Goal: Task Accomplishment & Management: Use online tool/utility

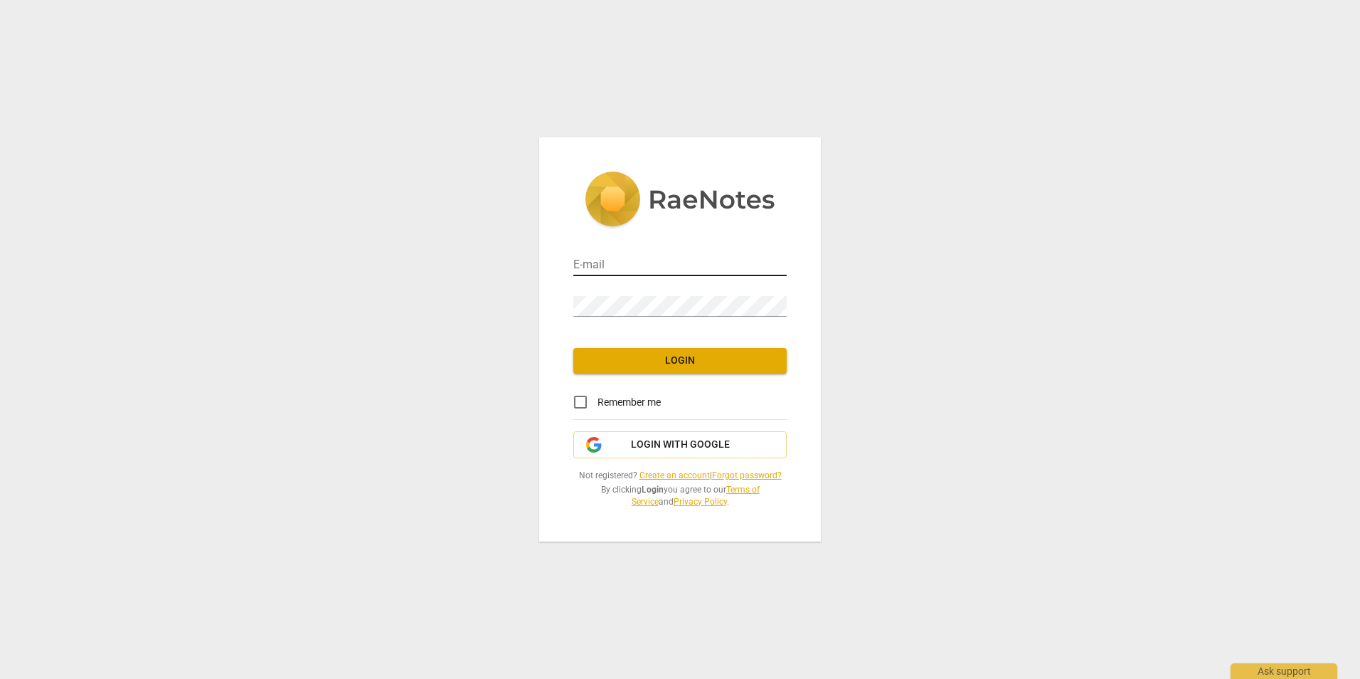
click at [664, 263] on input "email" at bounding box center [679, 265] width 213 height 21
type input "[EMAIL_ADDRESS][DOMAIN_NAME]"
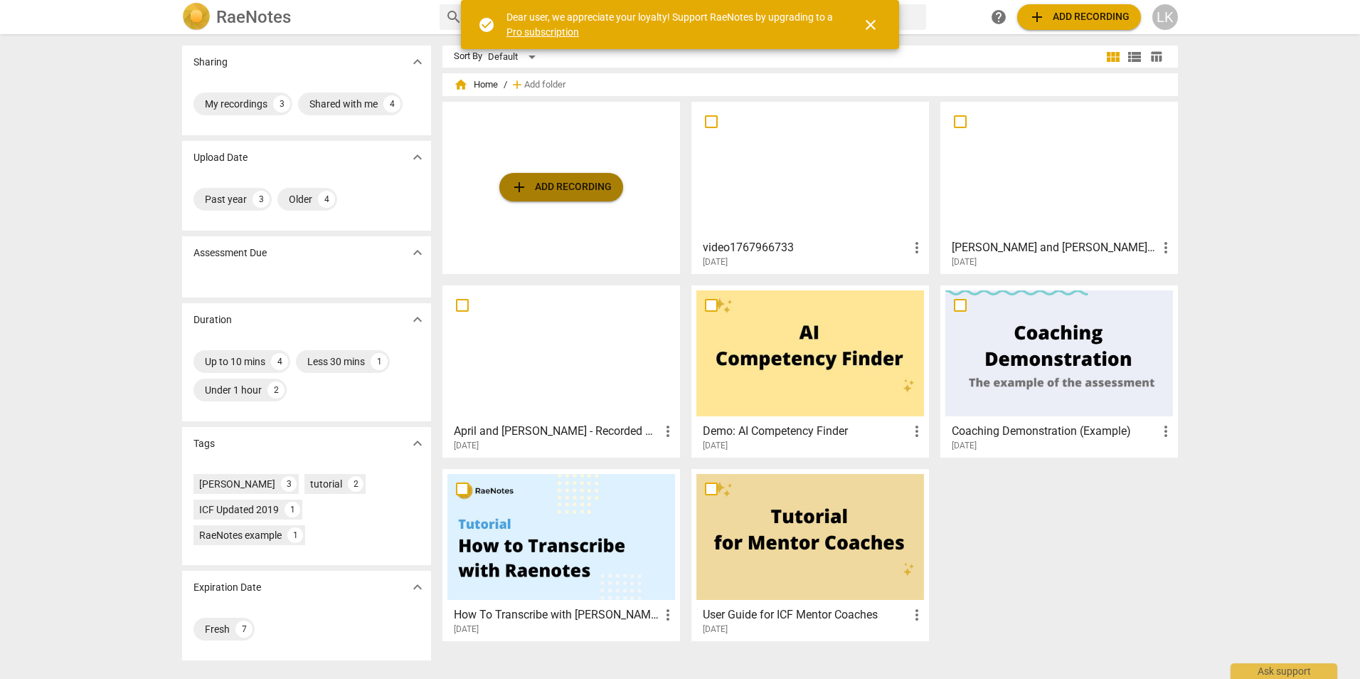
click at [589, 193] on span "add Add recording" at bounding box center [561, 187] width 101 height 17
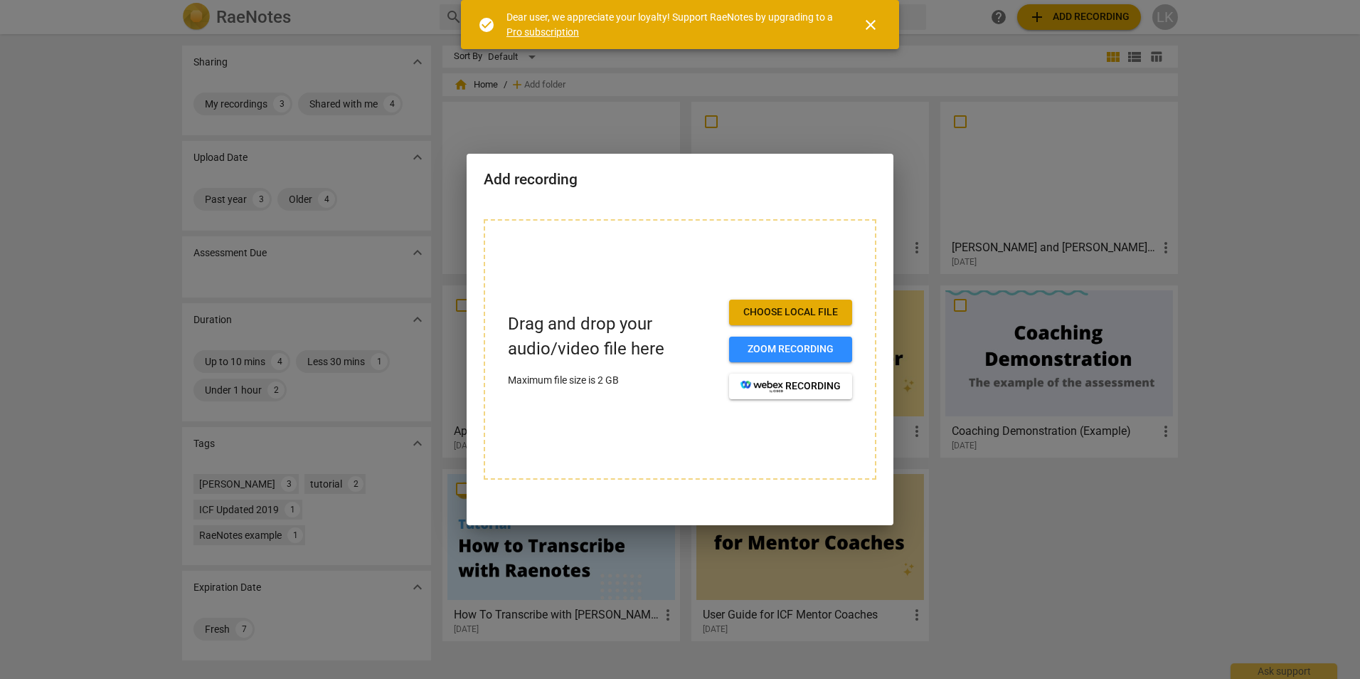
click at [972, 580] on div at bounding box center [680, 339] width 1360 height 679
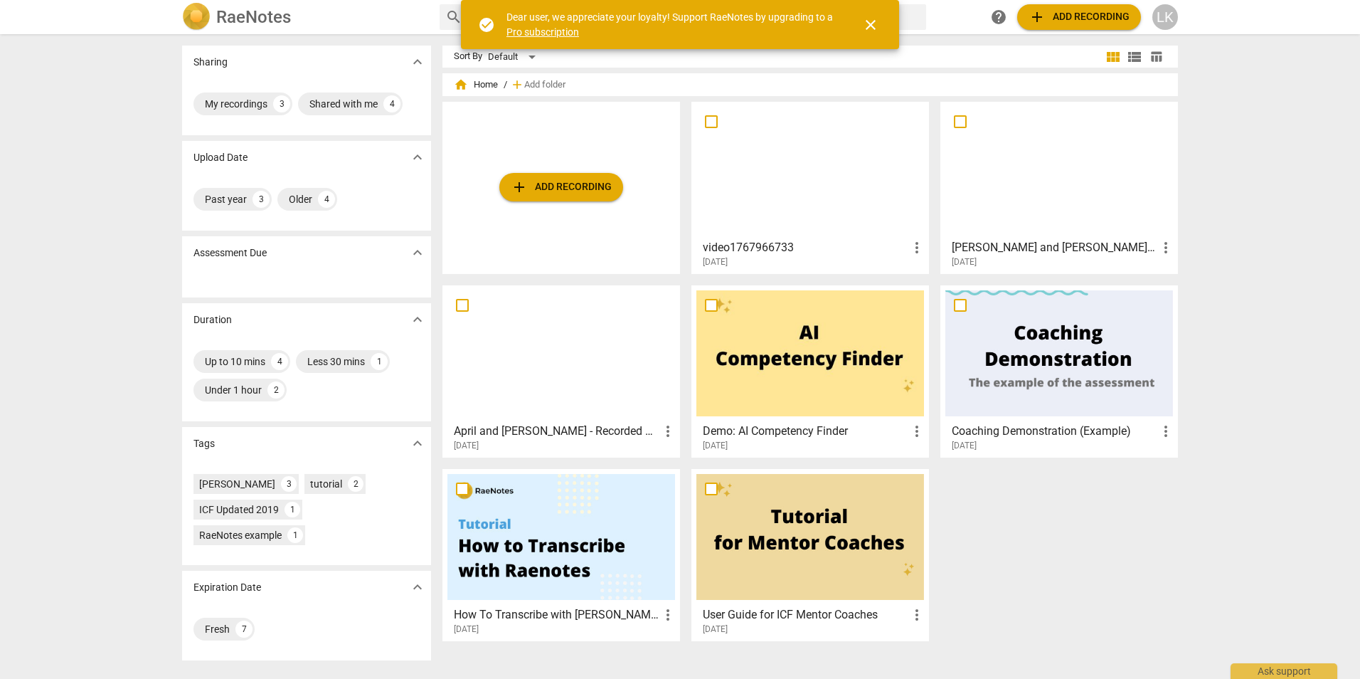
click at [566, 171] on div "add Add recording" at bounding box center [562, 188] width 238 height 172
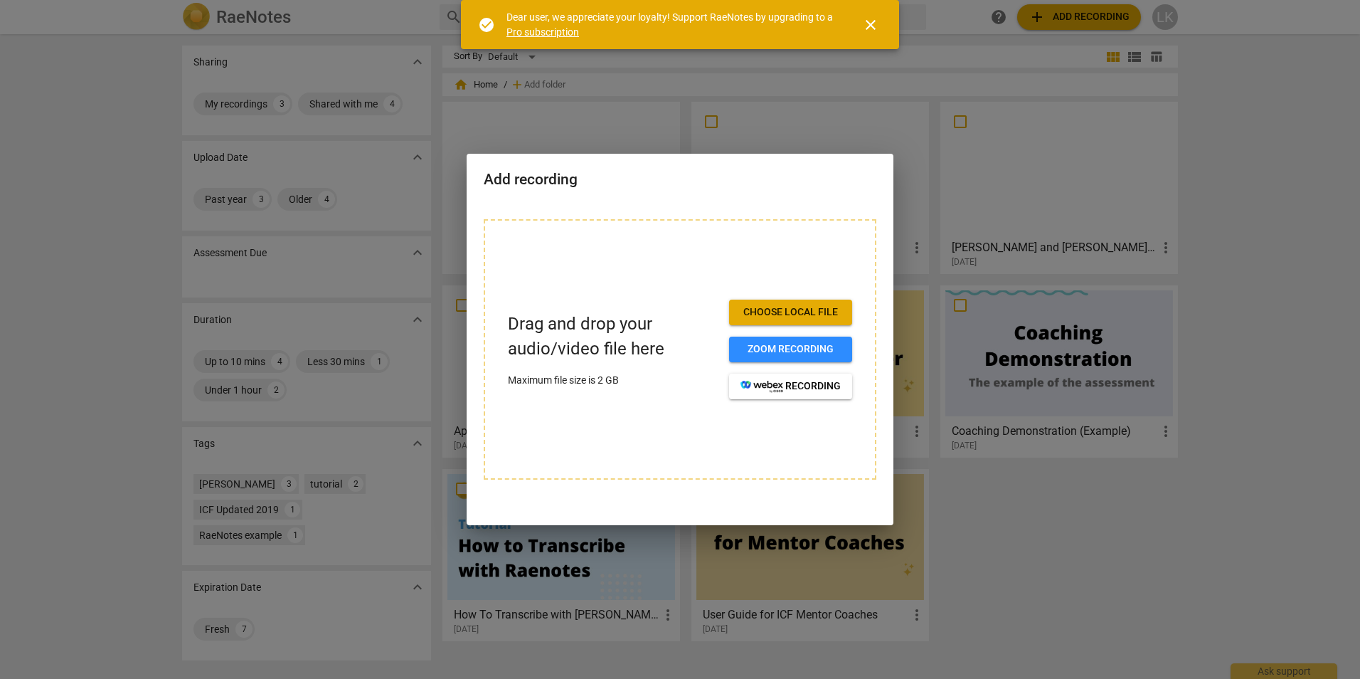
click at [775, 310] on span "Choose local file" at bounding box center [791, 312] width 100 height 14
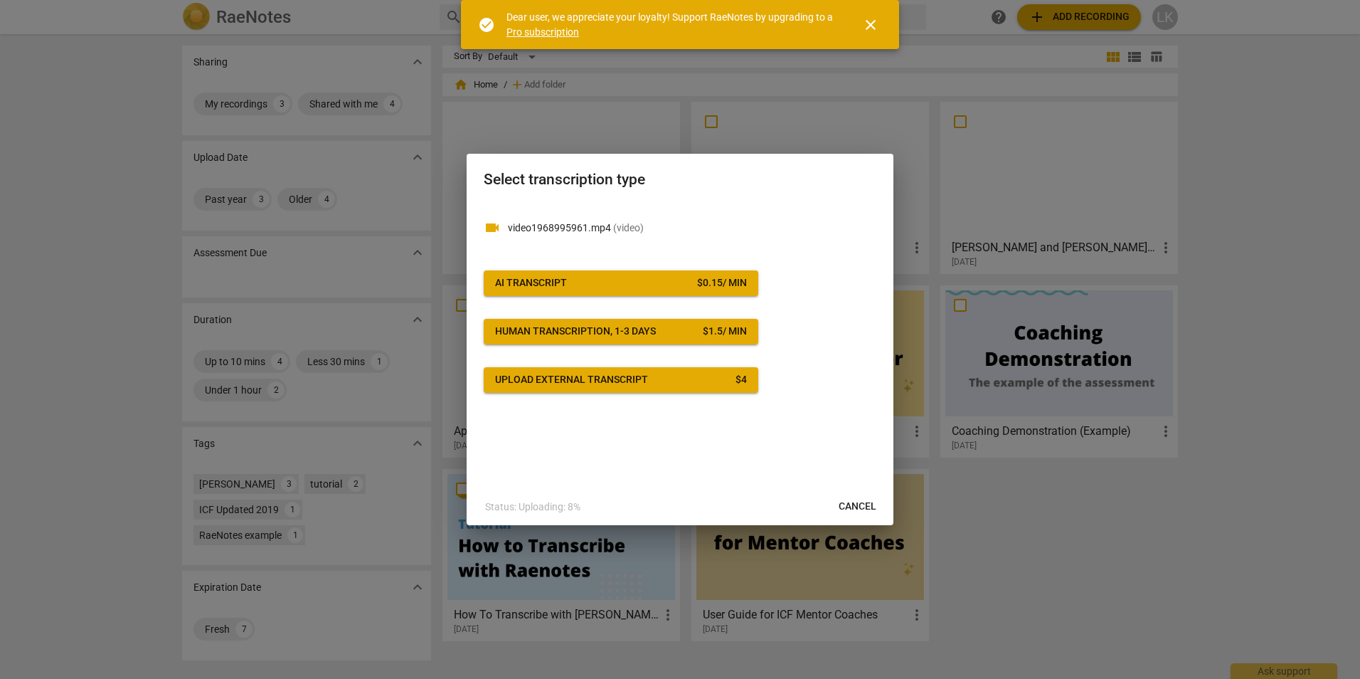
click at [595, 282] on span "AI Transcript $ 0.15 / min" at bounding box center [621, 283] width 252 height 14
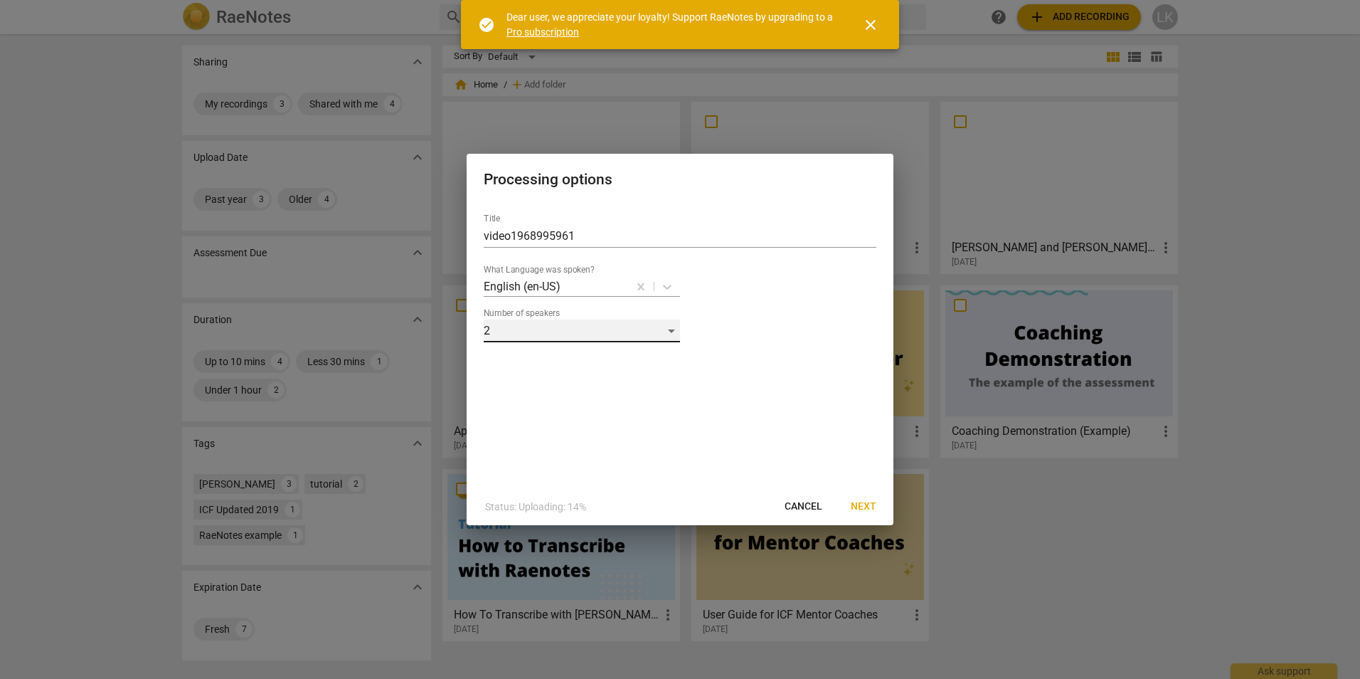
click at [672, 336] on div "2" at bounding box center [582, 330] width 196 height 23
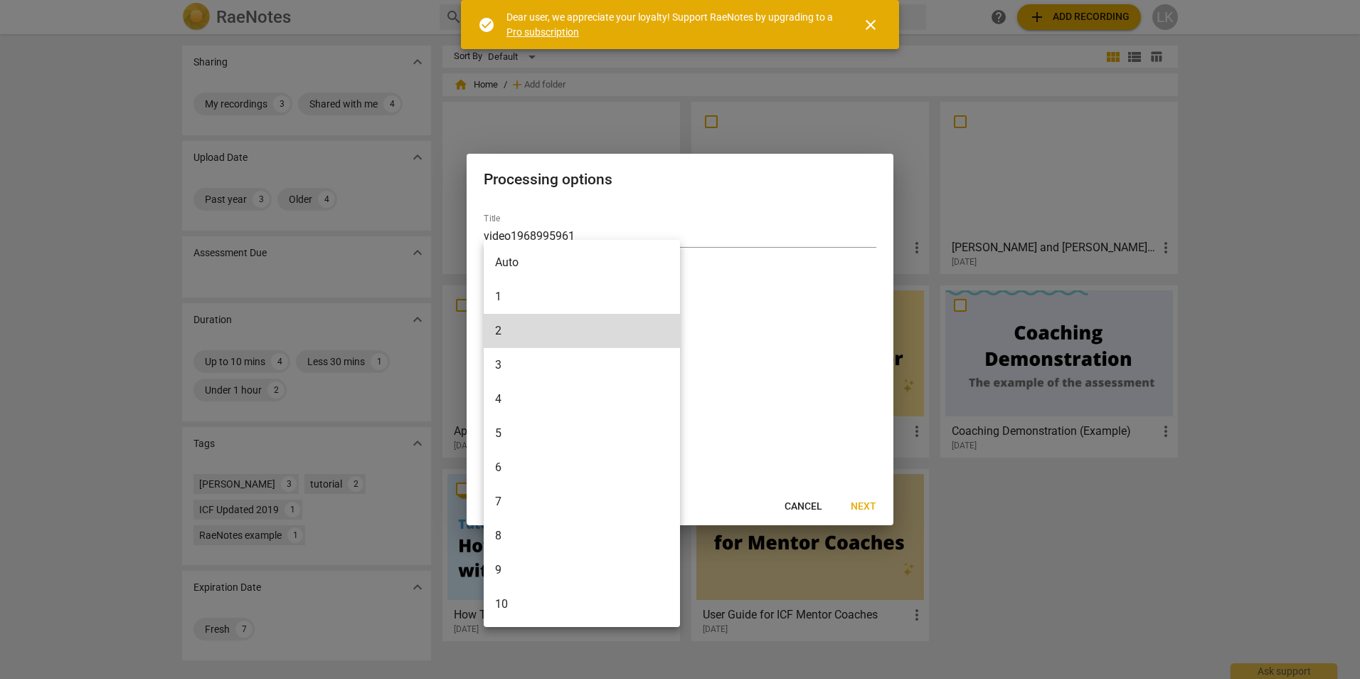
click at [672, 336] on li "2" at bounding box center [582, 331] width 196 height 34
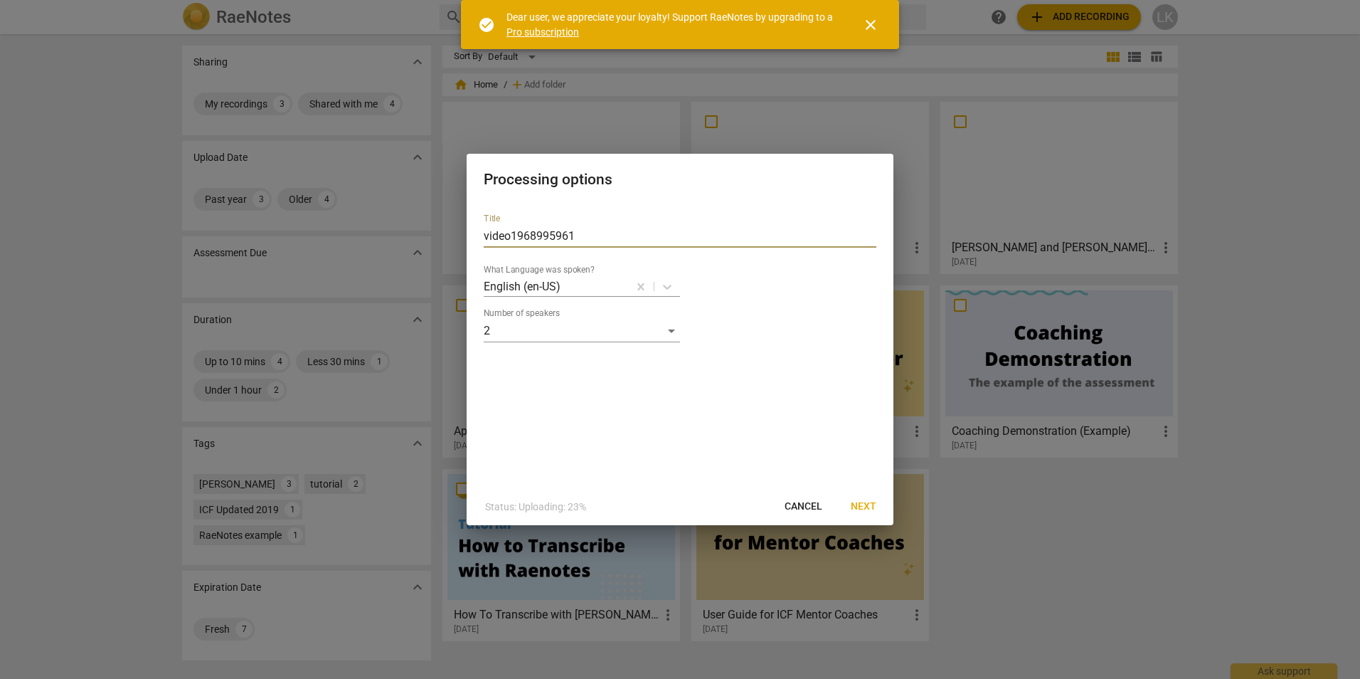
drag, startPoint x: 591, startPoint y: 228, endPoint x: 450, endPoint y: 230, distance: 140.9
click at [450, 230] on div "Processing options Title video1968995961 What Language was spoken? English (en-…" at bounding box center [680, 339] width 1360 height 679
type input "April and [PERSON_NAME] Coaching - Performance Evaluation"
click at [869, 508] on span "Next" at bounding box center [864, 506] width 26 height 14
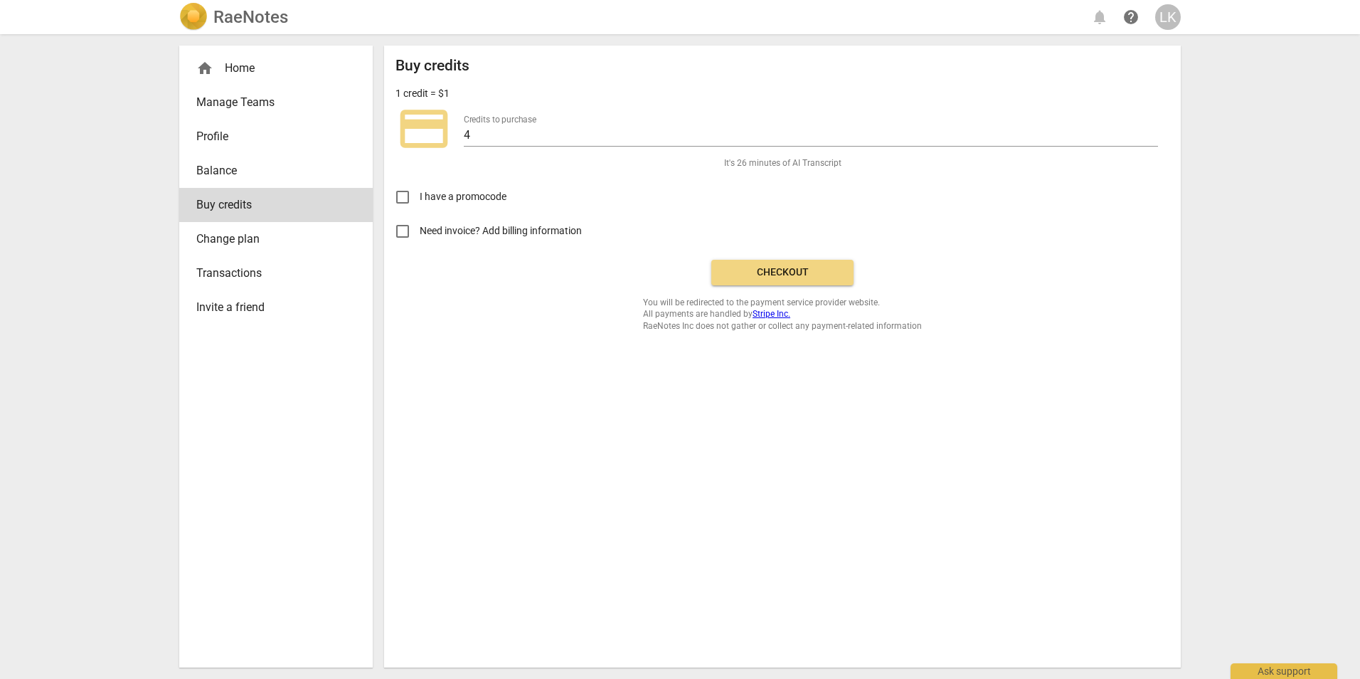
click at [783, 277] on span "Checkout" at bounding box center [783, 272] width 120 height 14
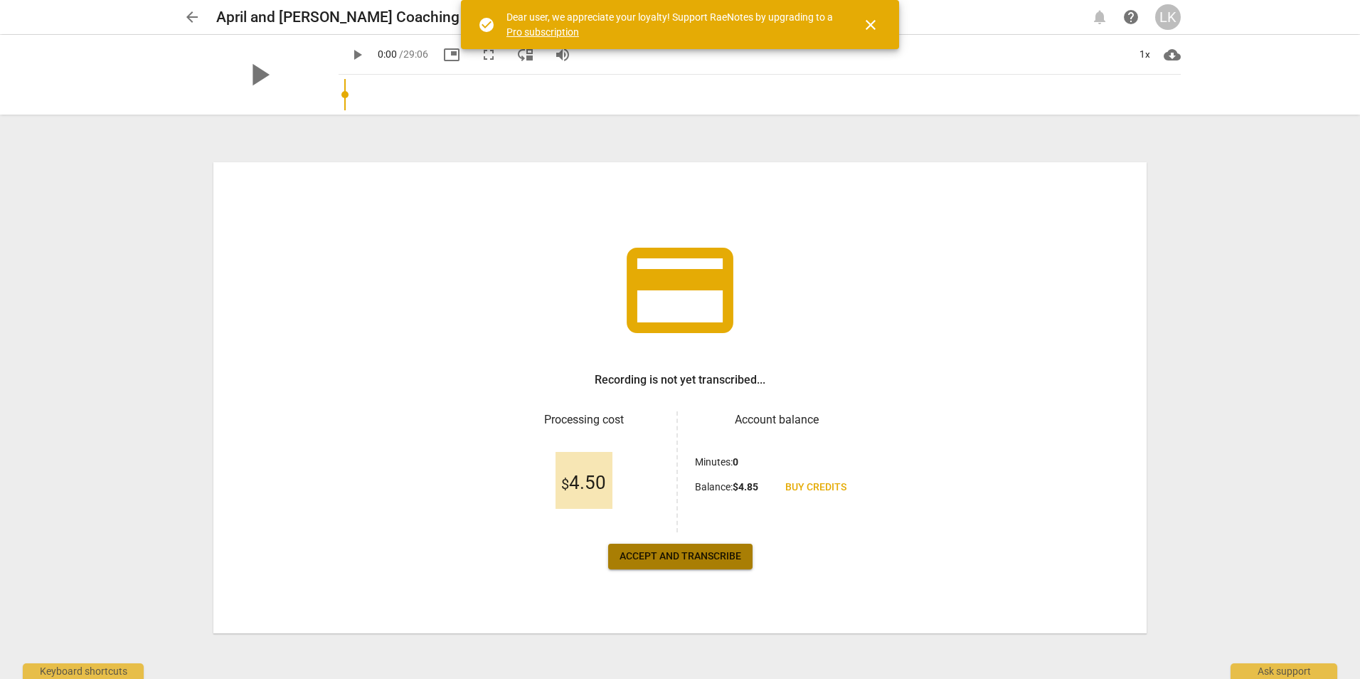
click at [697, 549] on span "Accept and transcribe" at bounding box center [681, 556] width 122 height 14
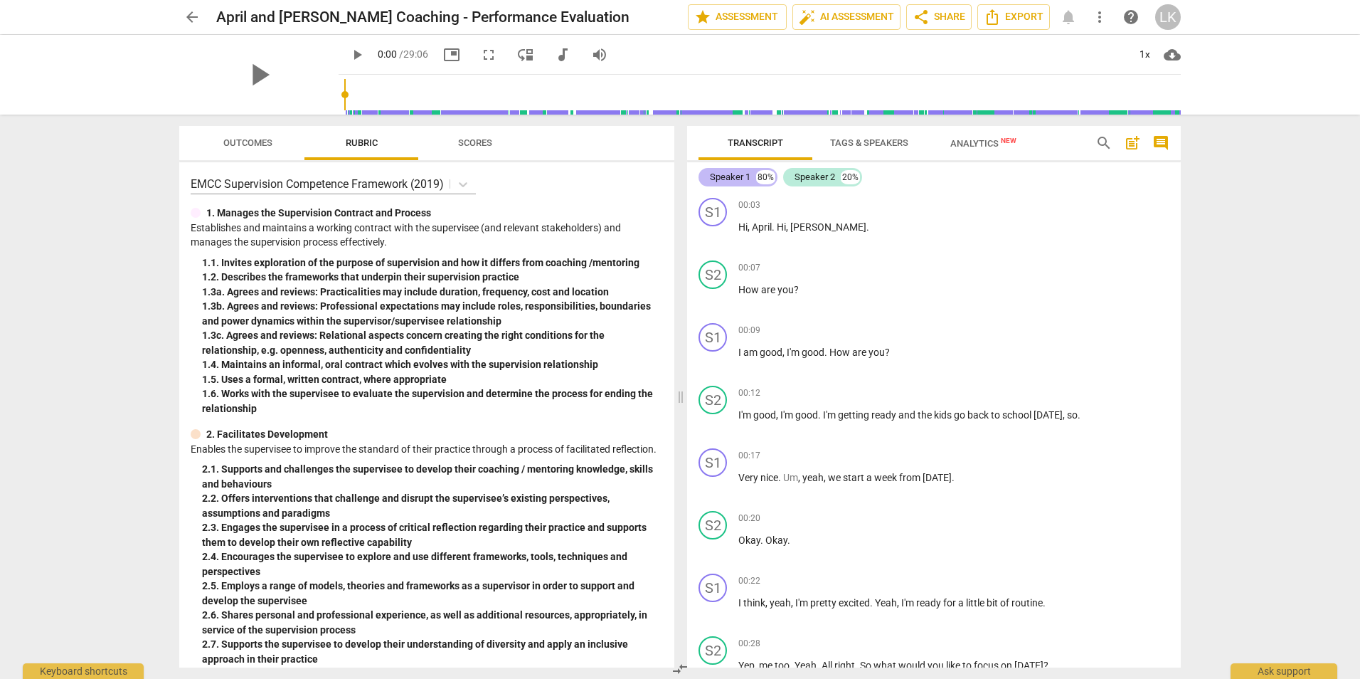
click at [734, 177] on div "Speaker 1" at bounding box center [730, 177] width 41 height 14
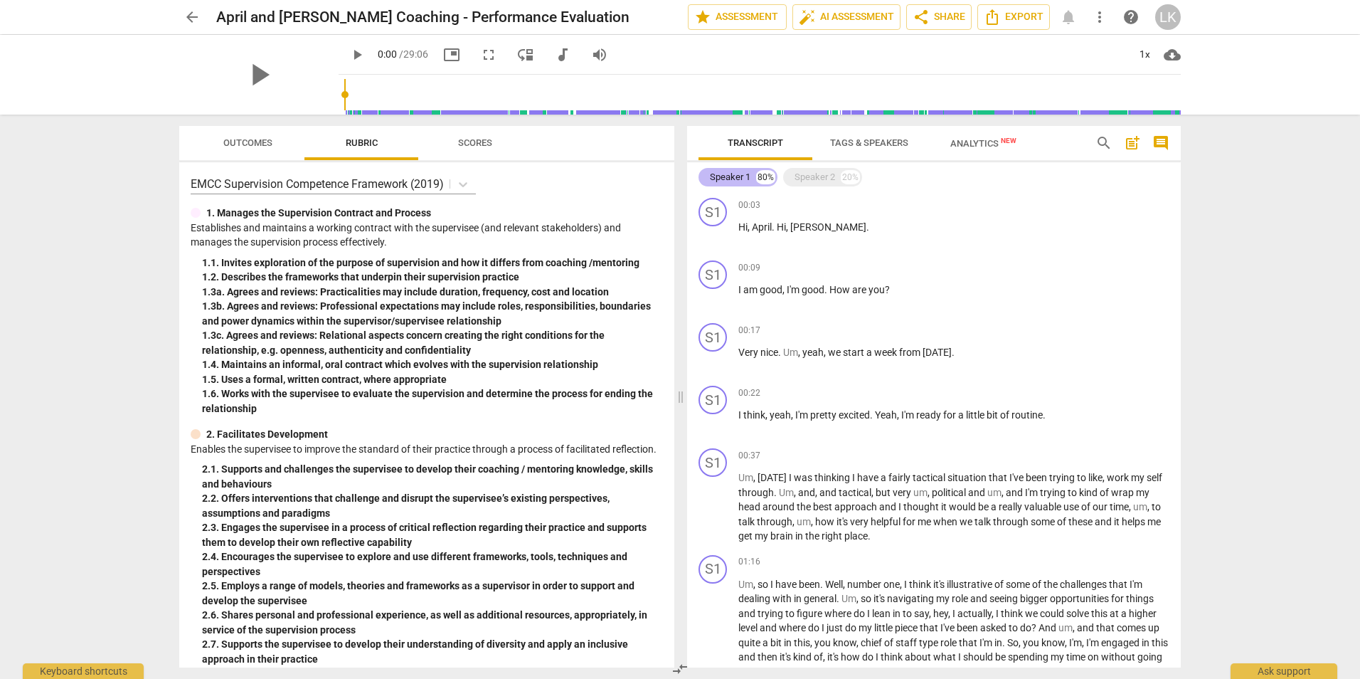
click at [733, 176] on div "Speaker 1" at bounding box center [730, 177] width 41 height 14
drag, startPoint x: 733, startPoint y: 176, endPoint x: 938, endPoint y: 154, distance: 205.4
click at [938, 154] on span "Analytics New" at bounding box center [983, 142] width 100 height 21
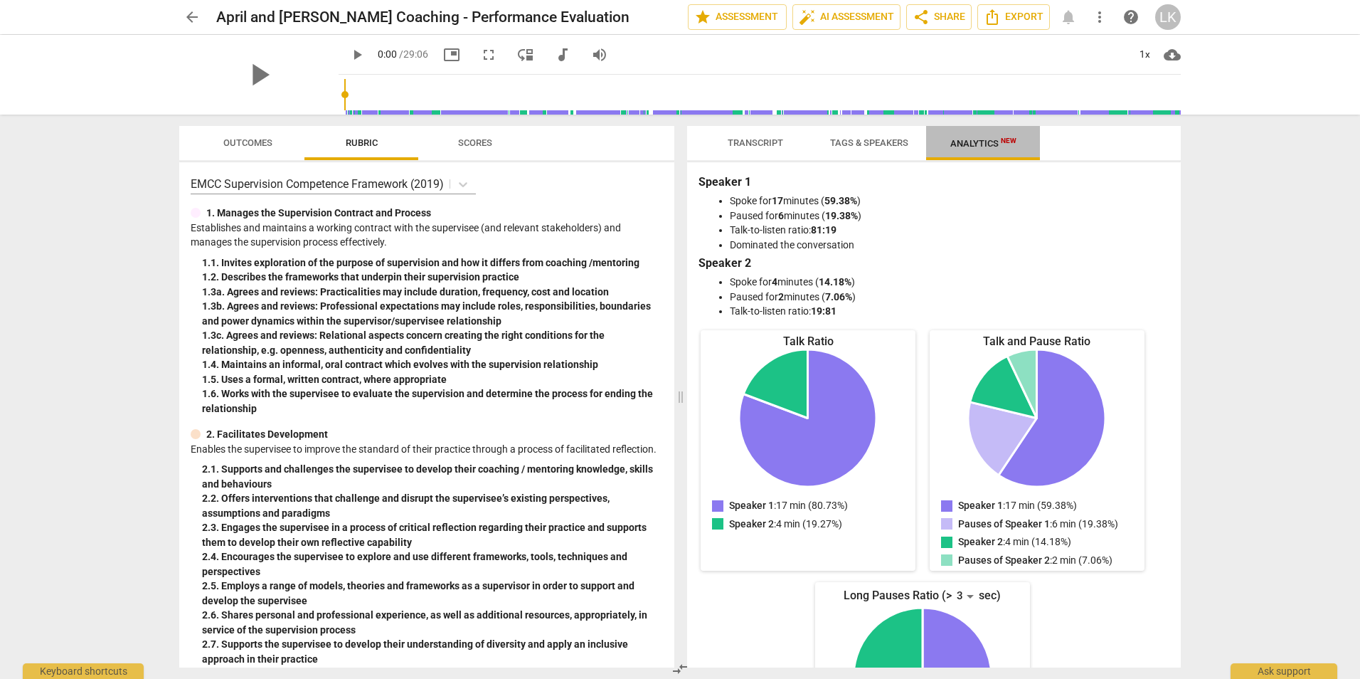
click at [982, 142] on span "Analytics New" at bounding box center [983, 143] width 66 height 11
click at [858, 139] on span "Tags & Speakers" at bounding box center [869, 142] width 78 height 11
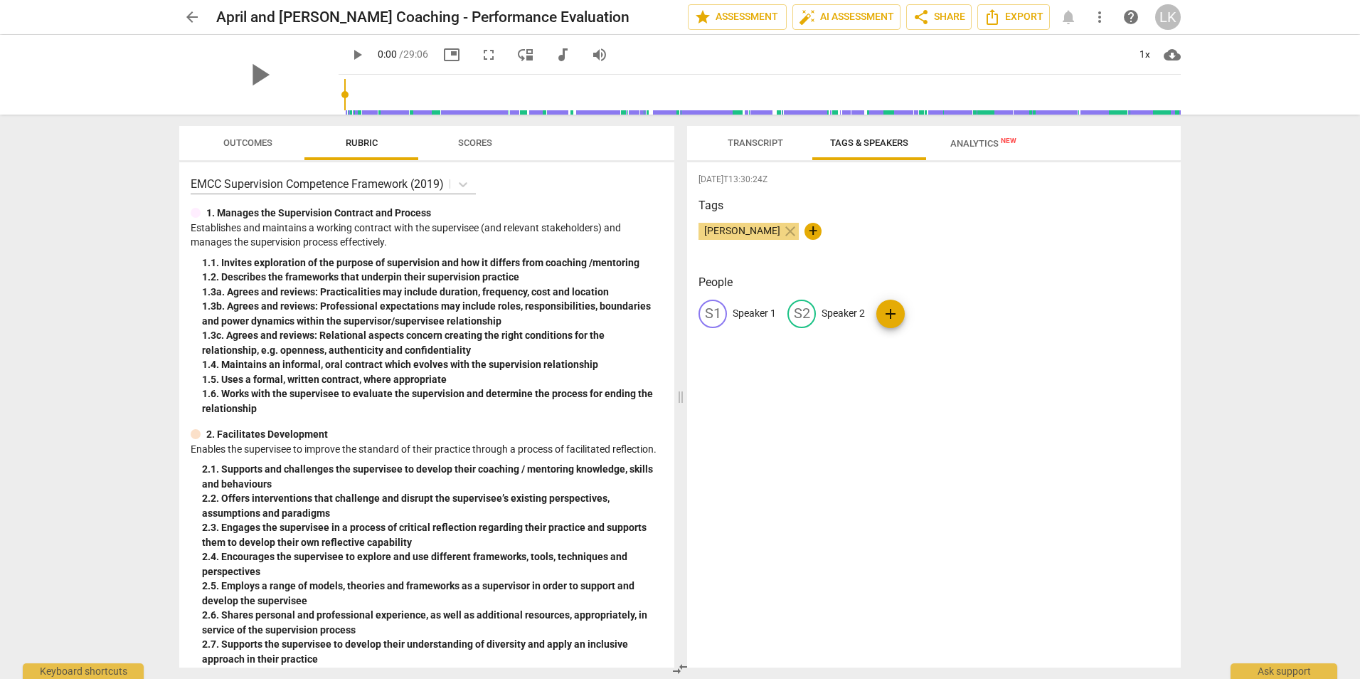
drag, startPoint x: 750, startPoint y: 309, endPoint x: 742, endPoint y: 309, distance: 7.9
click at [742, 309] on p "Speaker 1" at bounding box center [754, 313] width 43 height 15
click at [742, 309] on input "Speaker 1" at bounding box center [790, 313] width 114 height 23
type input "[PERSON_NAME]"
click at [933, 314] on p "Speaker 2" at bounding box center [935, 313] width 43 height 15
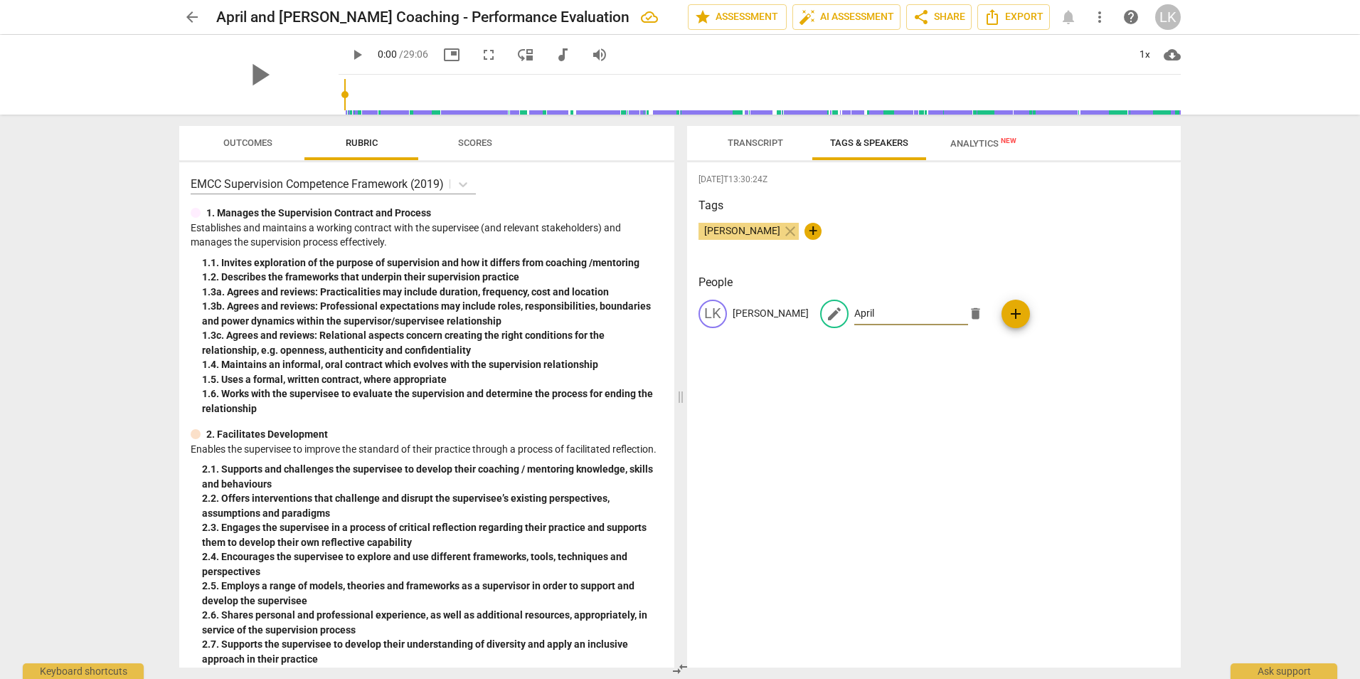
type input "April"
click at [1007, 317] on span "add" at bounding box center [1015, 313] width 17 height 17
click at [758, 147] on span "Transcript" at bounding box center [755, 142] width 55 height 11
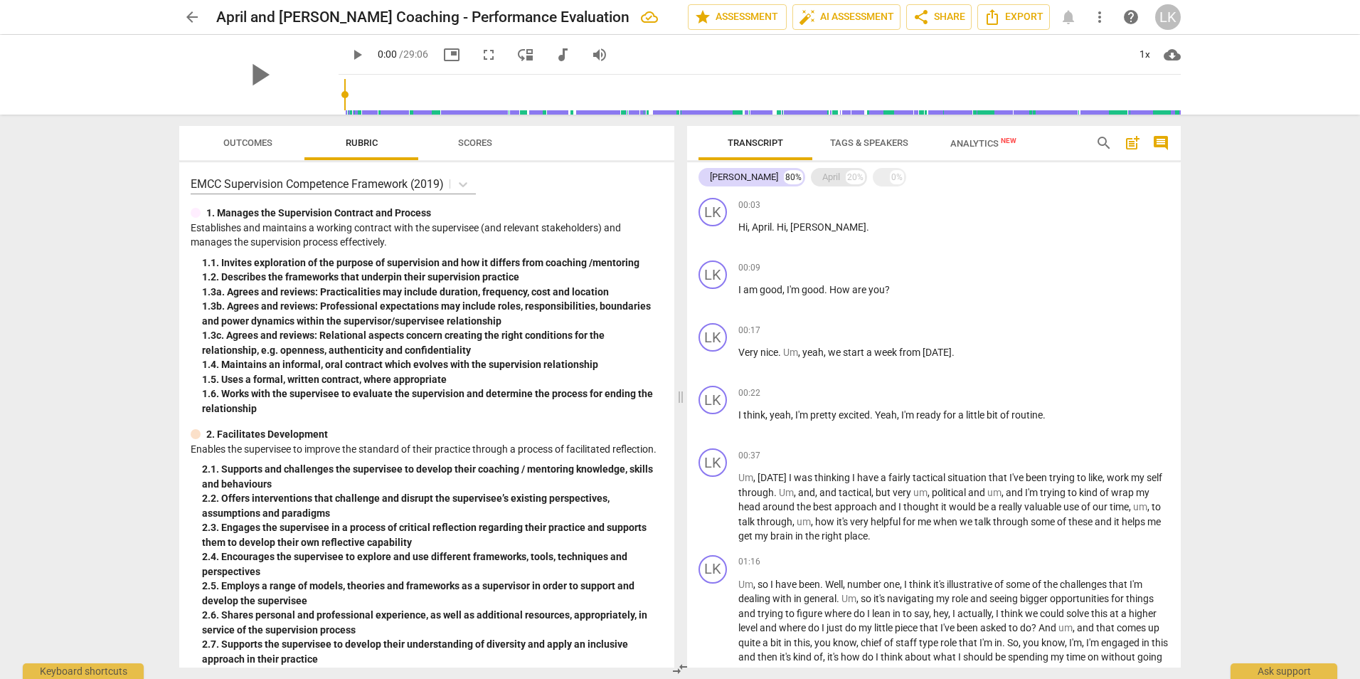
click at [822, 171] on div "April" at bounding box center [831, 177] width 18 height 14
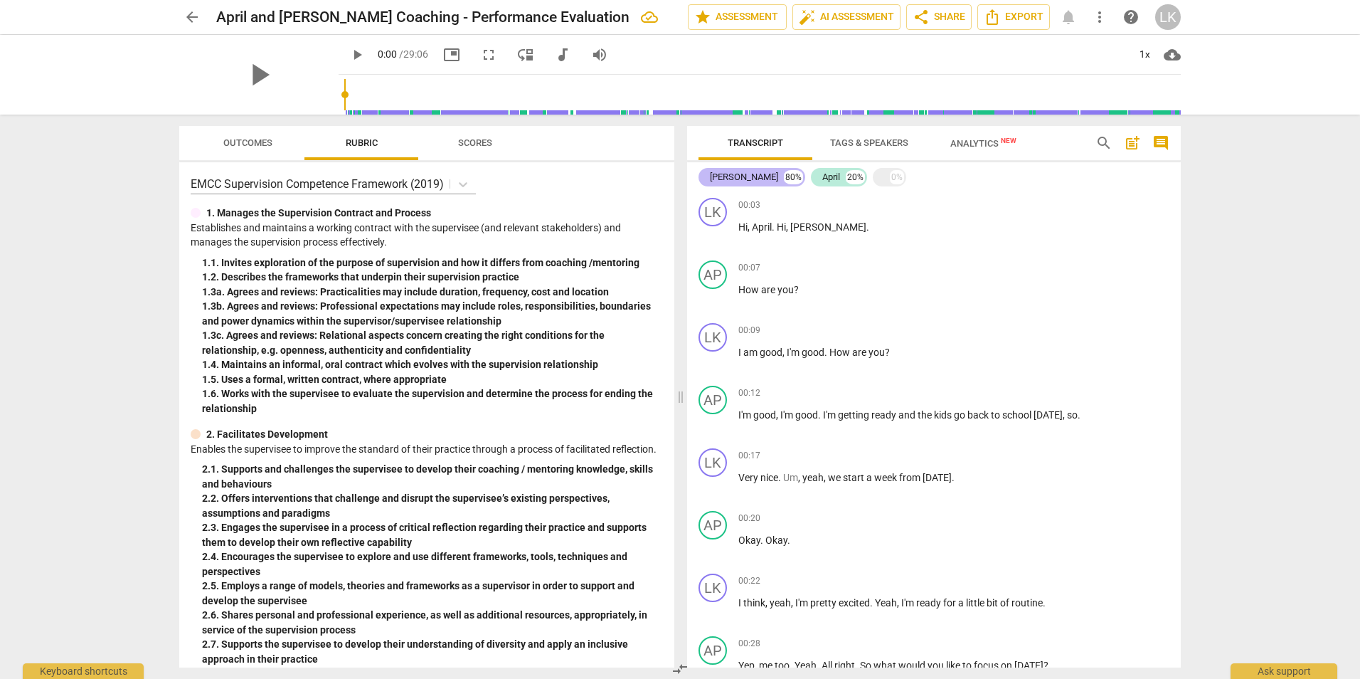
click at [724, 179] on div "[PERSON_NAME]" at bounding box center [744, 177] width 68 height 14
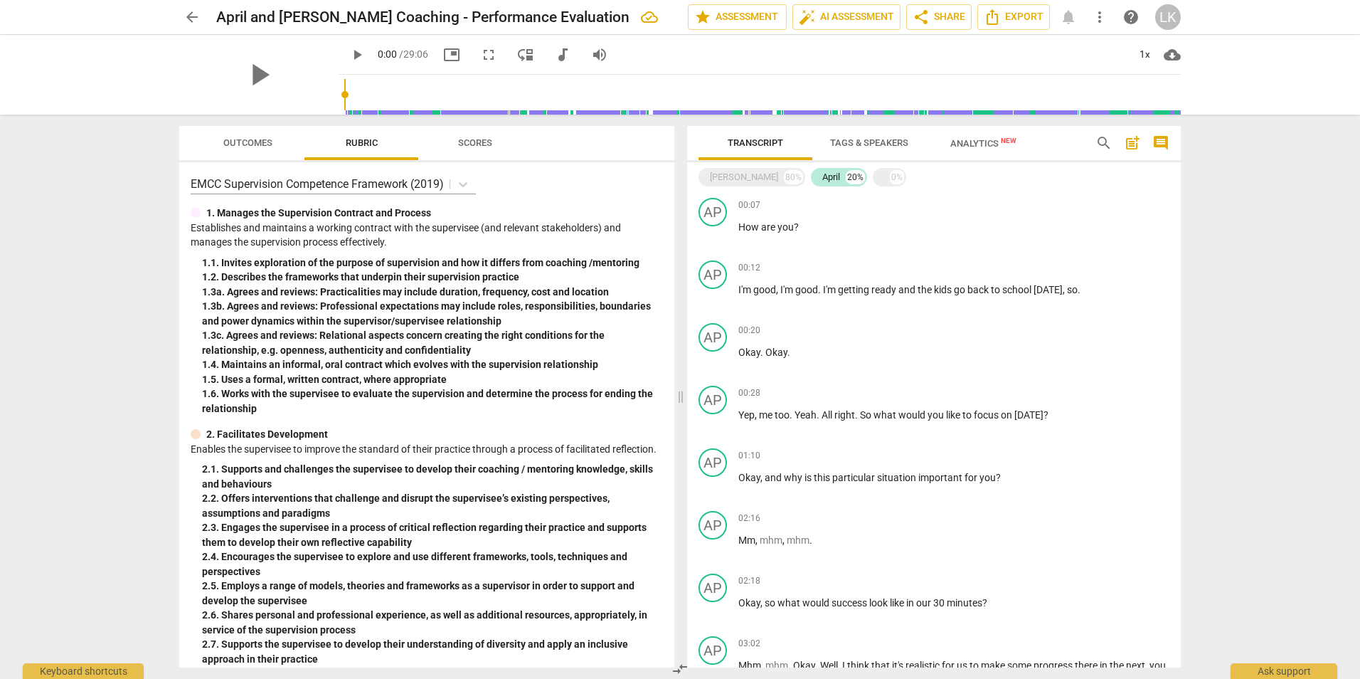
click at [865, 149] on span "Tags & Speakers" at bounding box center [869, 143] width 112 height 19
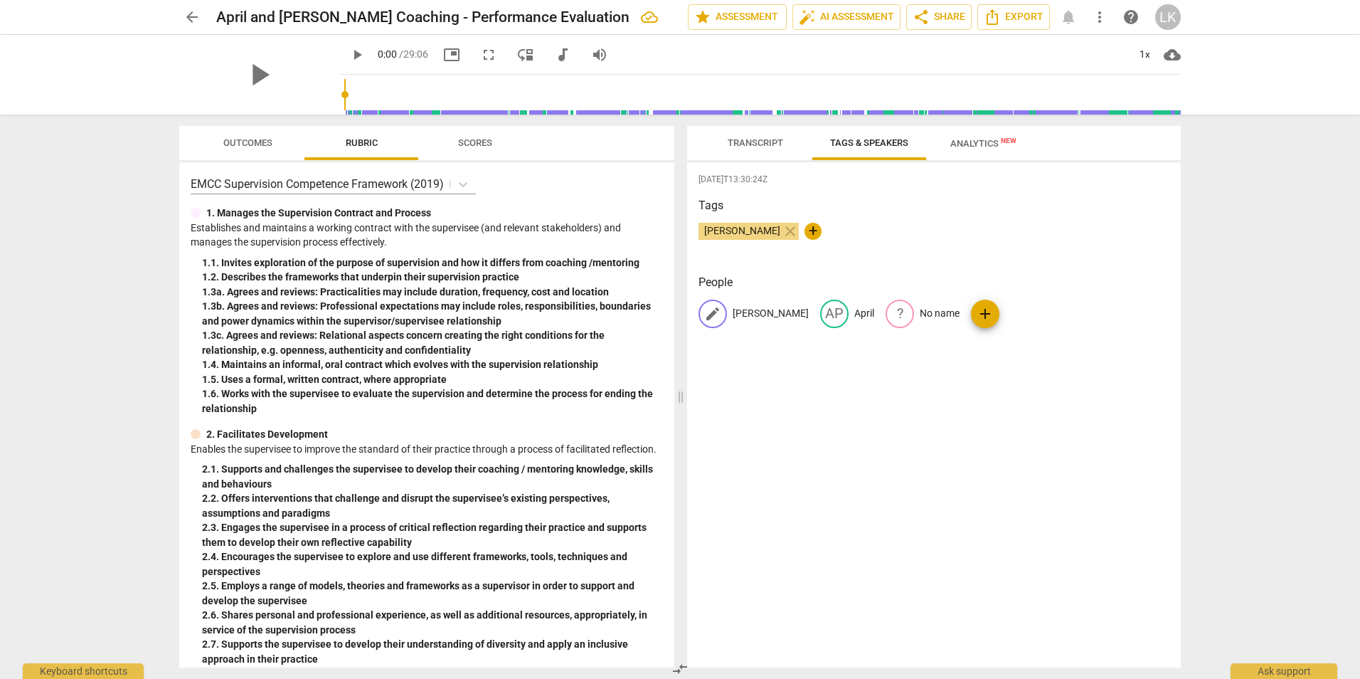
click at [758, 311] on p "[PERSON_NAME]" at bounding box center [771, 313] width 76 height 15
type input "April"
click at [916, 307] on p "April" at bounding box center [924, 313] width 20 height 15
drag, startPoint x: 915, startPoint y: 307, endPoint x: 933, endPoint y: 307, distance: 17.8
click at [933, 307] on div "A April edit April delete ? No name add" at bounding box center [934, 320] width 471 height 40
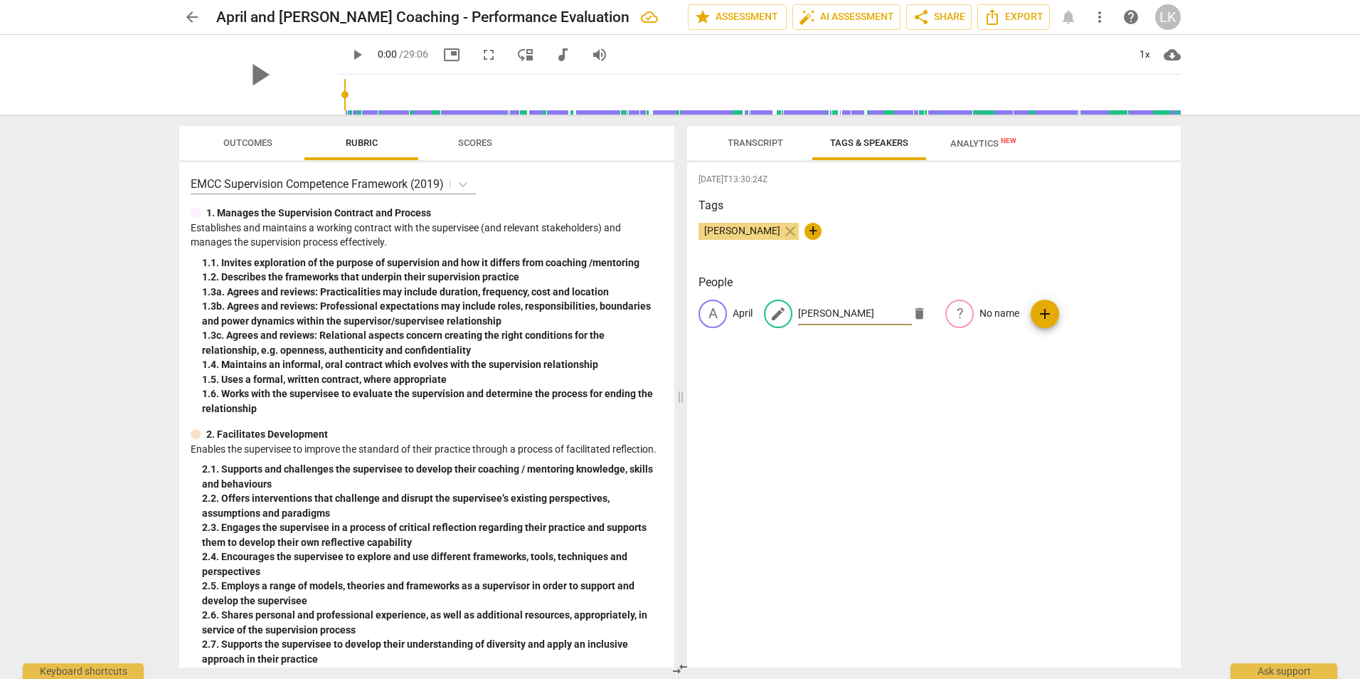
type input "Liz"
click at [762, 147] on span "Transcript" at bounding box center [755, 142] width 55 height 11
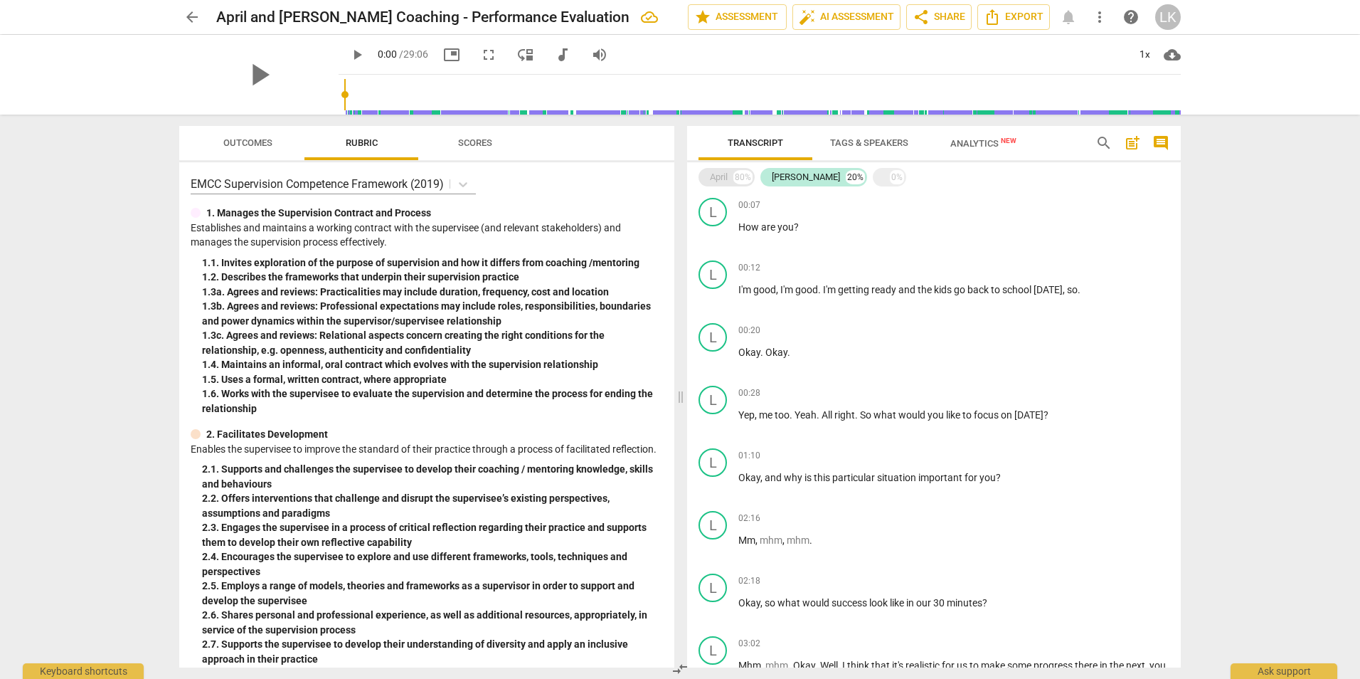
click at [720, 180] on div "April" at bounding box center [719, 177] width 18 height 14
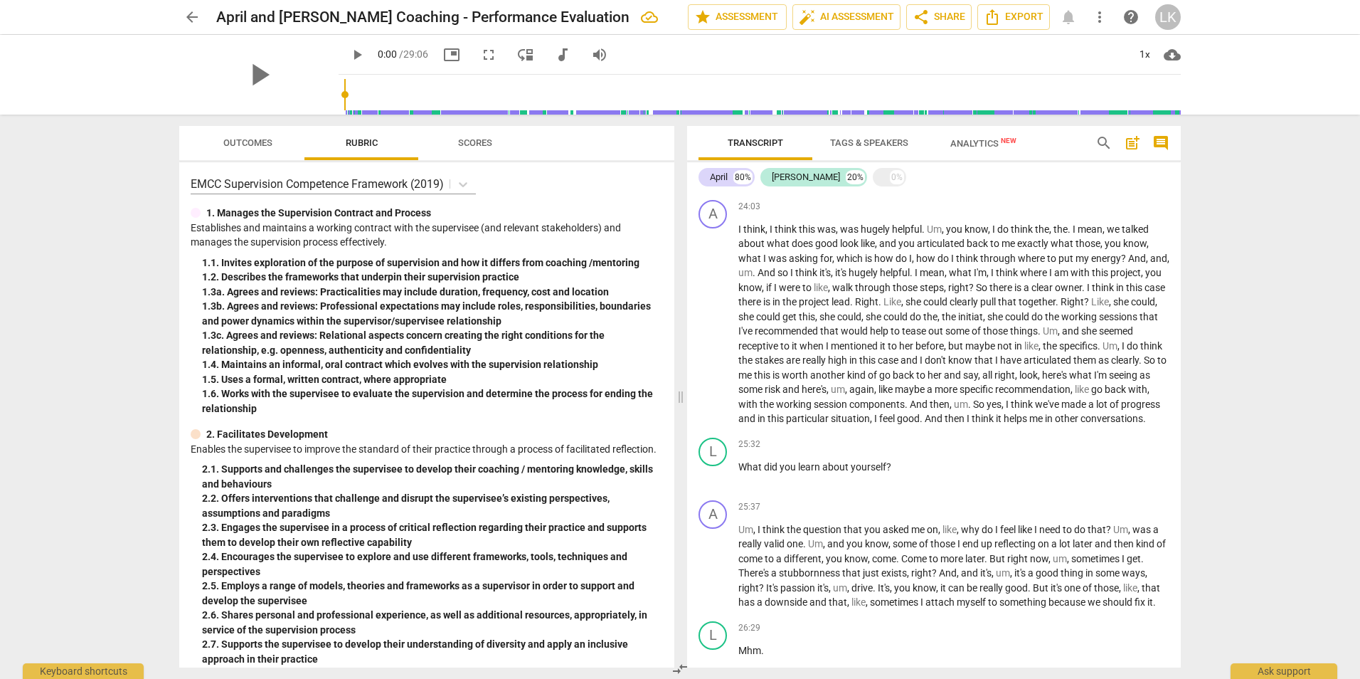
scroll to position [6485, 0]
